Goal: Information Seeking & Learning: Learn about a topic

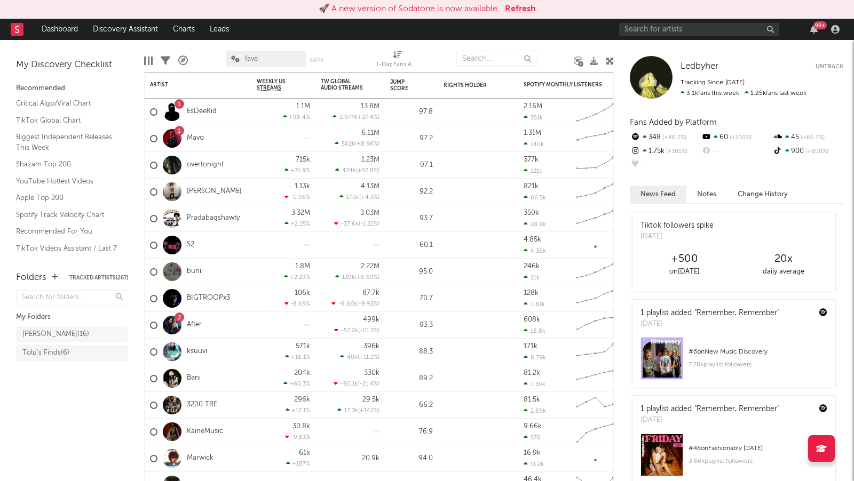
click at [530, 7] on button "Refresh" at bounding box center [520, 9] width 31 height 13
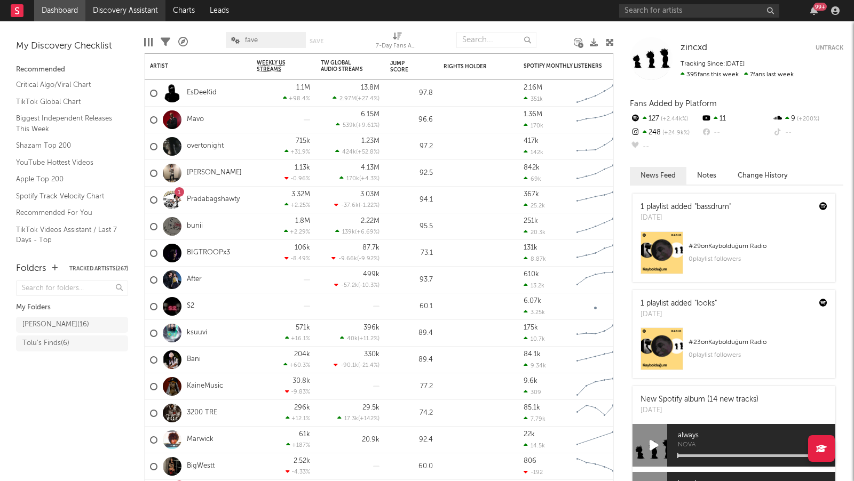
click at [140, 12] on link "Discovery Assistant" at bounding box center [125, 10] width 80 height 21
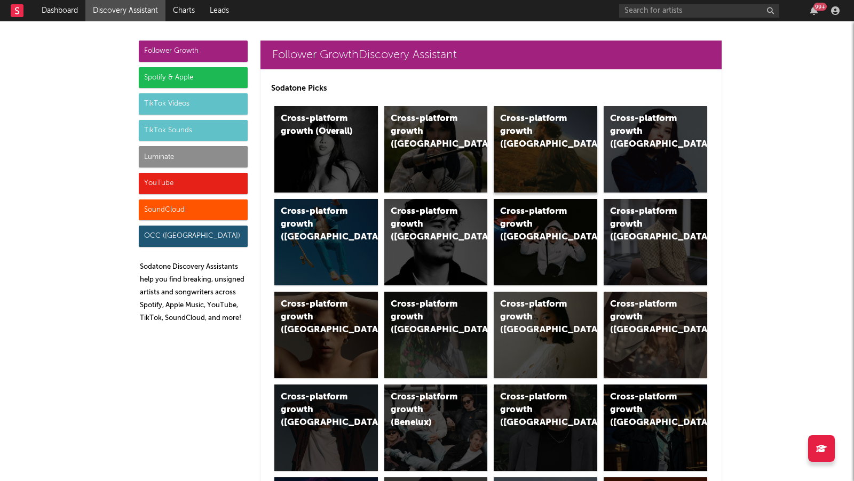
click at [526, 141] on div "Cross-platform growth (US)" at bounding box center [546, 149] width 104 height 86
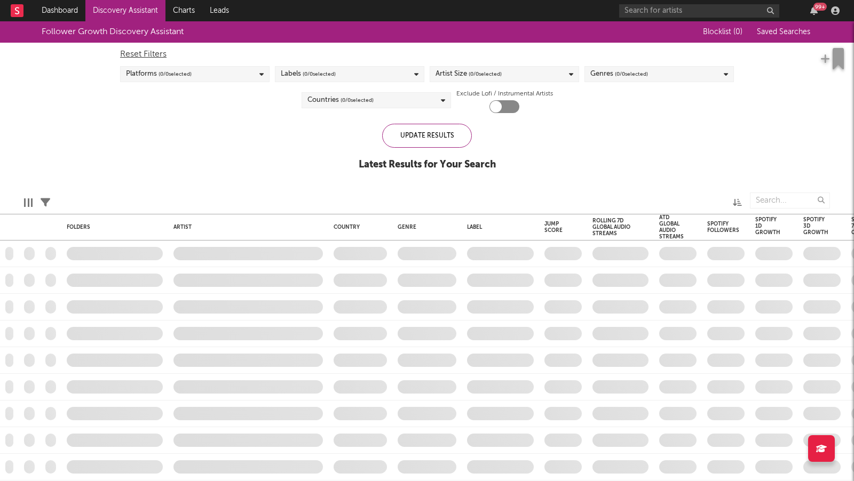
checkbox input "true"
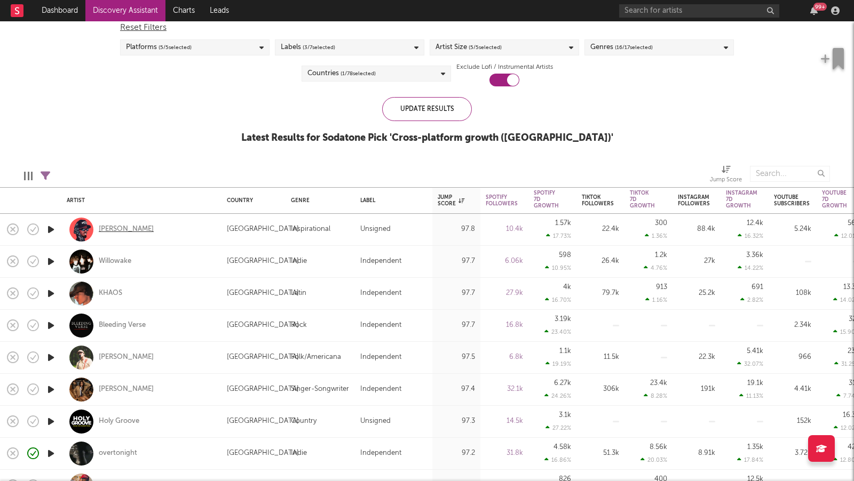
click at [128, 228] on div "Jordan Ramble" at bounding box center [126, 230] width 55 height 10
click at [120, 261] on div "Willowake" at bounding box center [115, 262] width 33 height 10
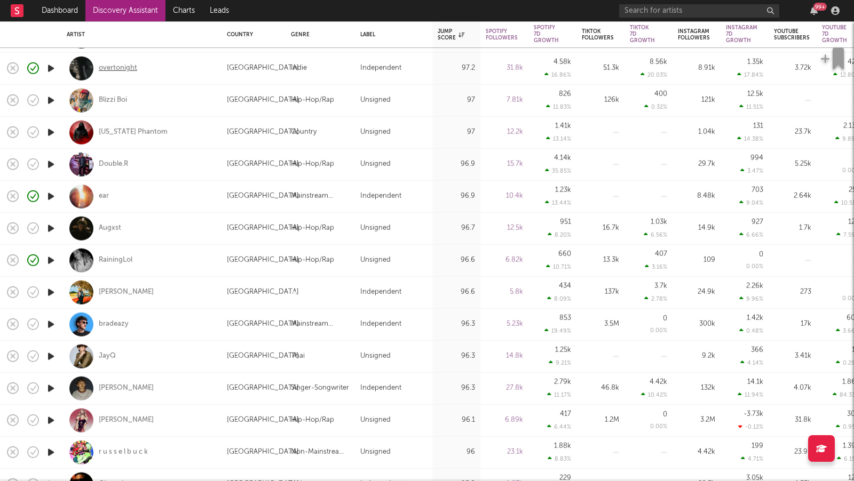
click at [120, 65] on div "overtonight" at bounding box center [118, 68] width 38 height 10
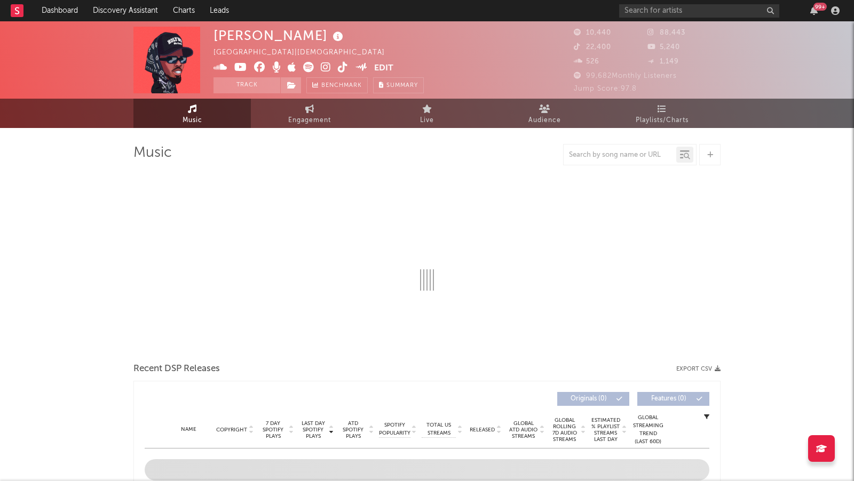
select select "6m"
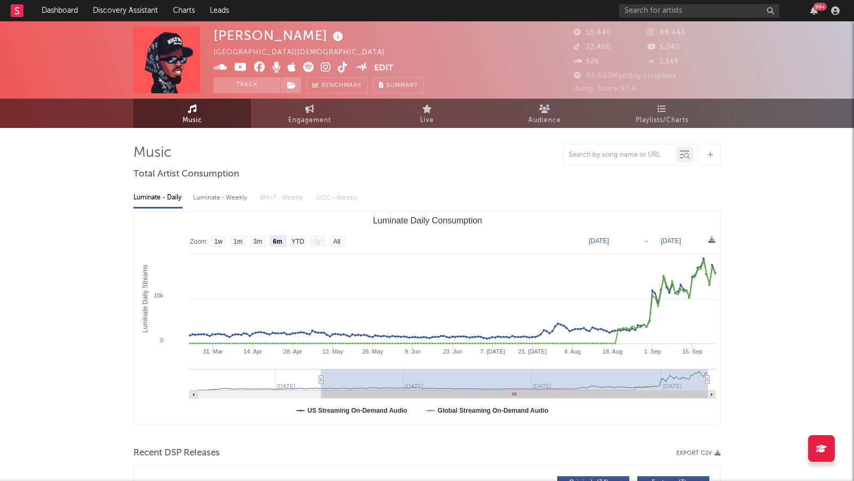
click at [327, 67] on icon at bounding box center [326, 67] width 10 height 11
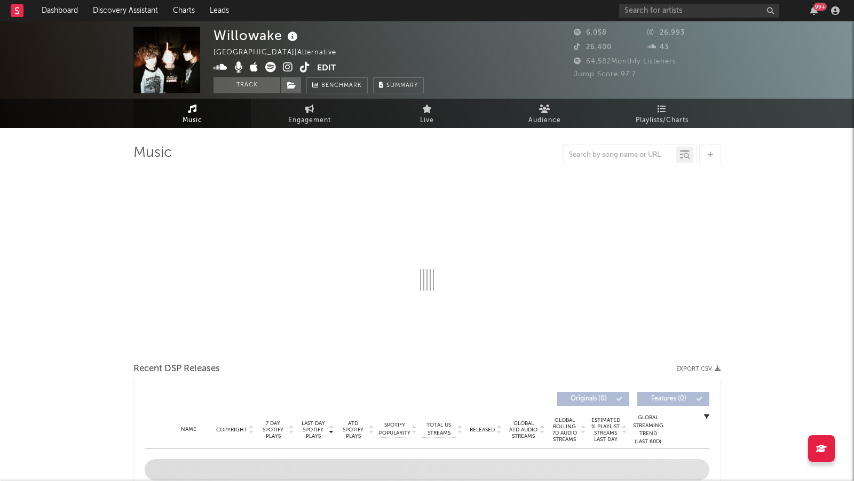
select select "1w"
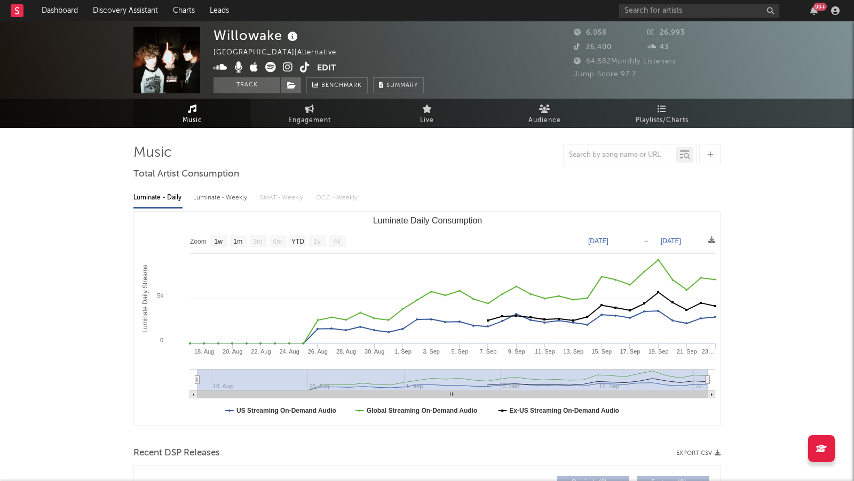
click at [289, 63] on icon at bounding box center [288, 67] width 10 height 11
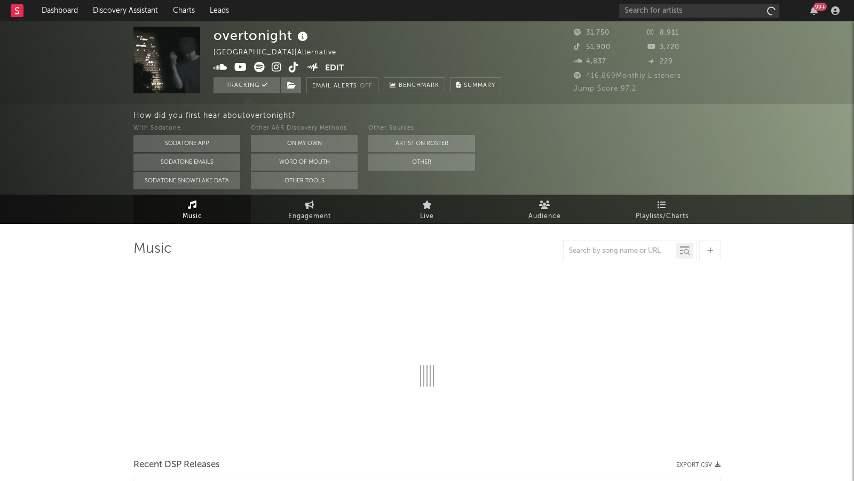
select select "6m"
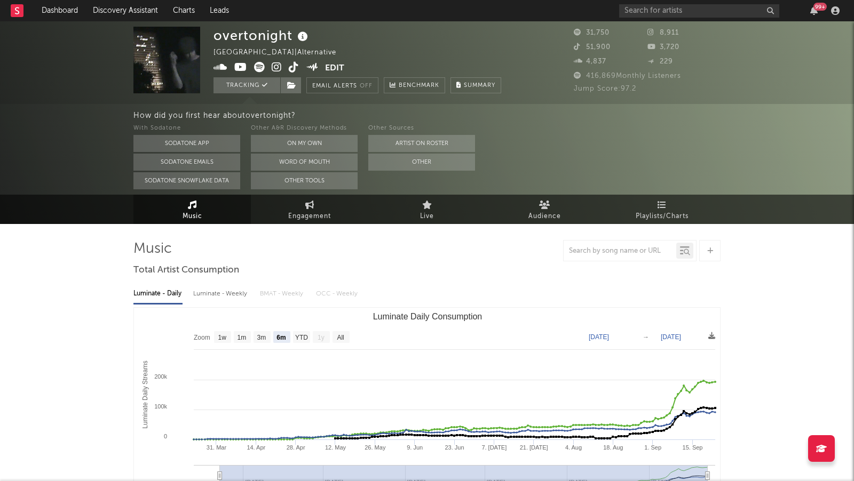
click at [272, 65] on icon at bounding box center [277, 67] width 10 height 11
